Goal: Use online tool/utility: Utilize a website feature to perform a specific function

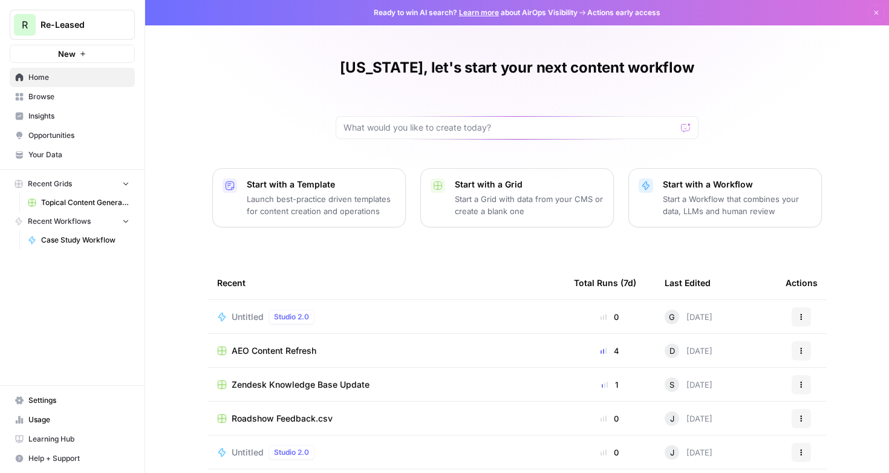
click at [63, 241] on span "Case Study Workflow" at bounding box center [85, 240] width 88 height 11
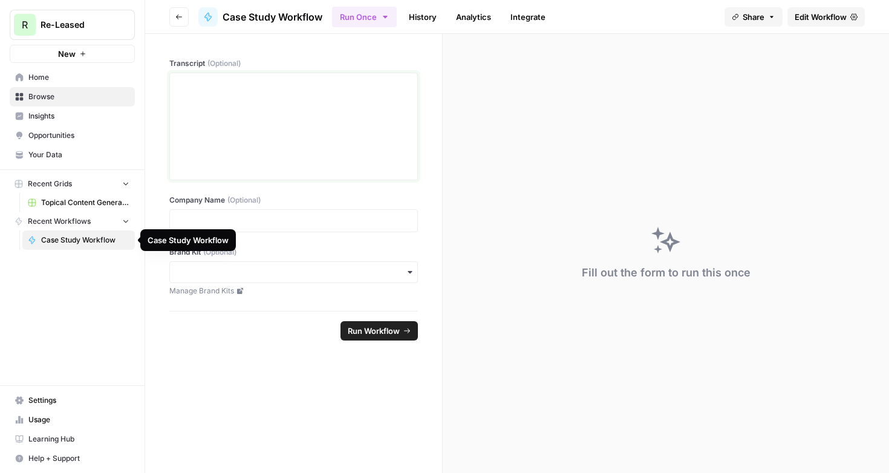
click at [231, 120] on div at bounding box center [293, 126] width 233 height 97
click at [209, 107] on div "To enrich screen reader interactions, please activate Accessibility in Grammarl…" at bounding box center [293, 126] width 233 height 97
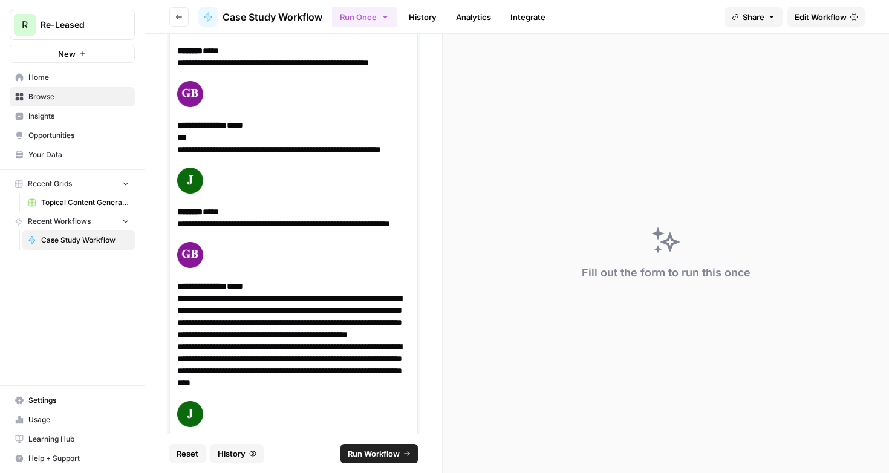
scroll to position [27974, 0]
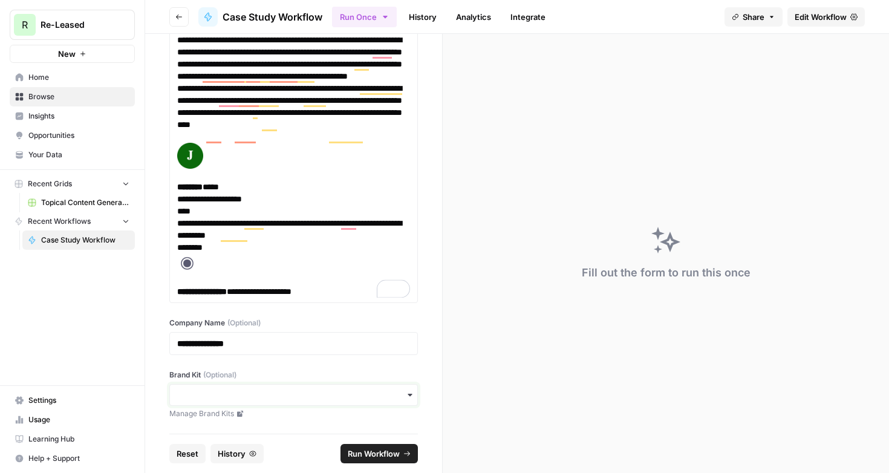
click at [223, 389] on input "Brand Kit (Optional)" at bounding box center [293, 395] width 233 height 12
click at [216, 426] on div "Re-Leased" at bounding box center [293, 427] width 247 height 23
drag, startPoint x: 377, startPoint y: 453, endPoint x: 846, endPoint y: 264, distance: 505.6
click at [377, 453] on span "Run Workflow" at bounding box center [374, 453] width 52 height 12
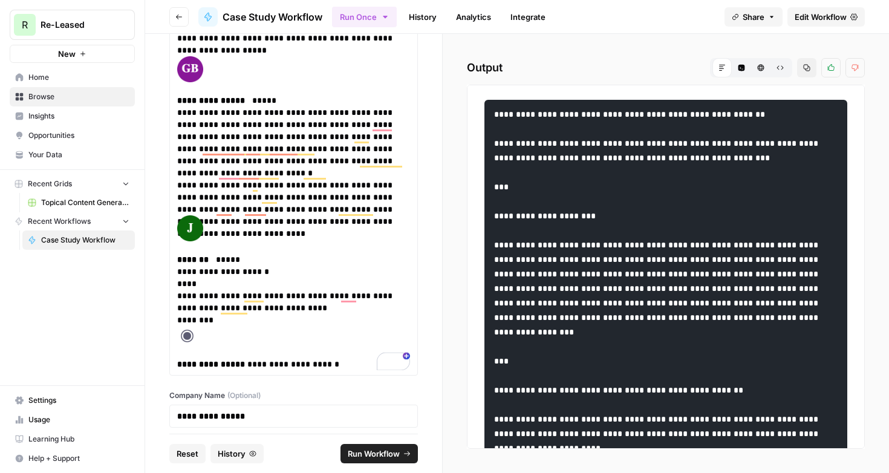
click at [374, 454] on span "Run Workflow" at bounding box center [374, 453] width 52 height 12
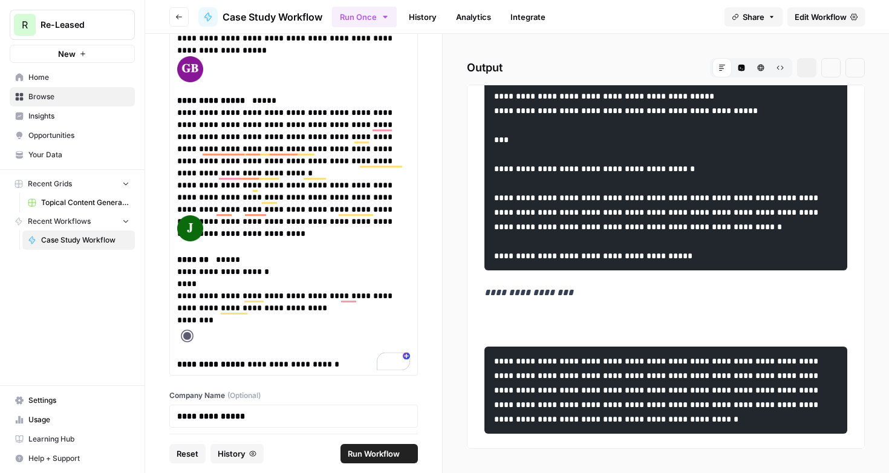
scroll to position [2845, 0]
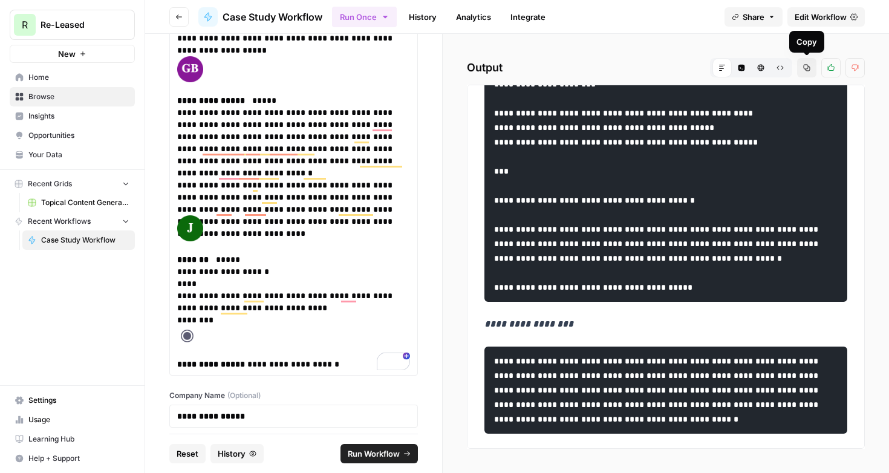
click at [802, 69] on button "Copy" at bounding box center [806, 67] width 19 height 19
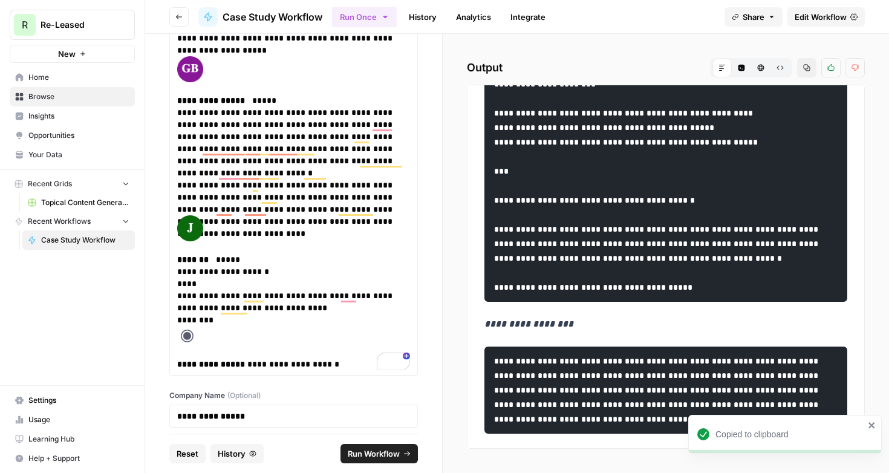
click at [369, 454] on span "Run Workflow" at bounding box center [374, 453] width 52 height 12
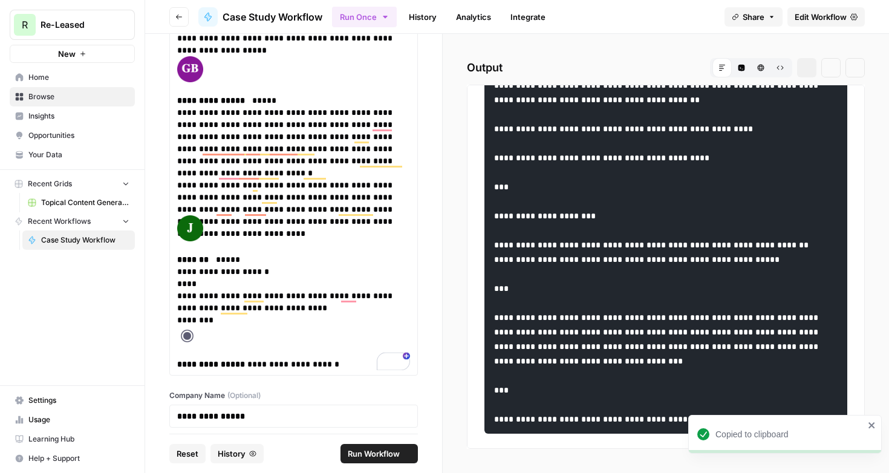
scroll to position [3772, 0]
click at [812, 71] on button "Copy" at bounding box center [806, 67] width 19 height 19
